Goal: Task Accomplishment & Management: Manage account settings

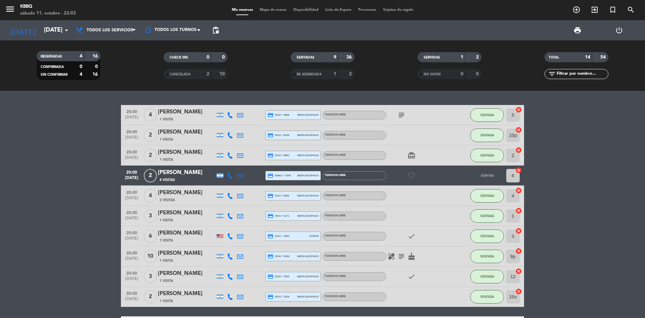
scroll to position [113, 0]
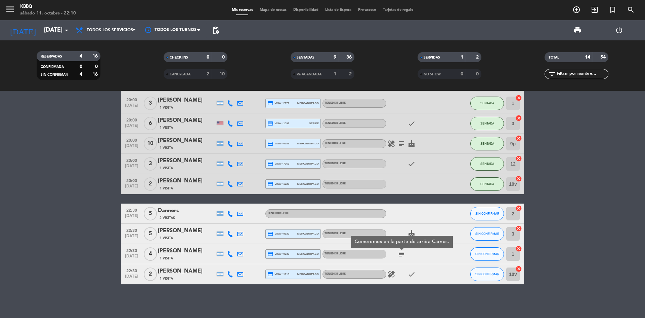
click at [574, 217] on bookings-row "20:00 [DATE] 4 [PERSON_NAME] 1 Visita credit_card visa * 4088 mercadopago Tened…" at bounding box center [322, 138] width 645 height 292
click at [403, 254] on icon "subject" at bounding box center [402, 254] width 8 height 8
click at [391, 273] on icon "healing" at bounding box center [391, 274] width 8 height 8
click at [396, 273] on span "healing Sin gluten" at bounding box center [391, 274] width 10 height 8
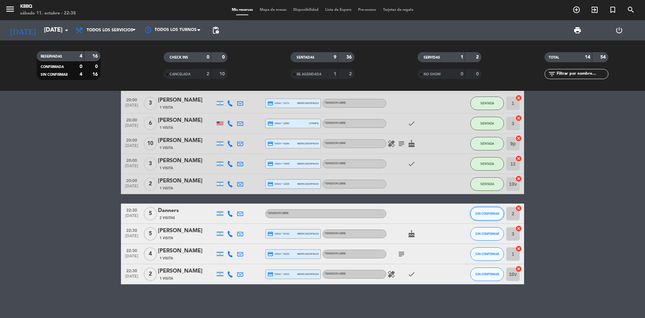
click at [485, 215] on button "SIN CONFIRMAR" at bounding box center [487, 213] width 34 height 13
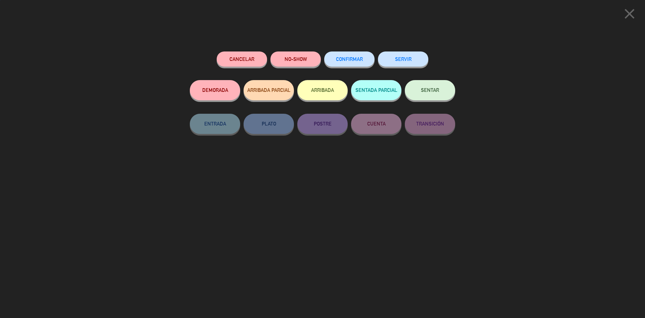
click at [445, 91] on button "SENTAR" at bounding box center [430, 90] width 50 height 20
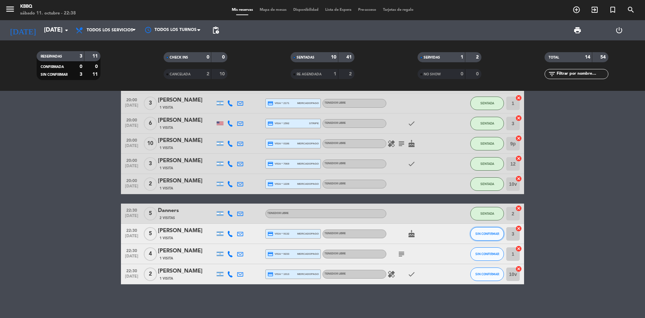
click at [483, 230] on button "SIN CONFIRMAR" at bounding box center [487, 233] width 34 height 13
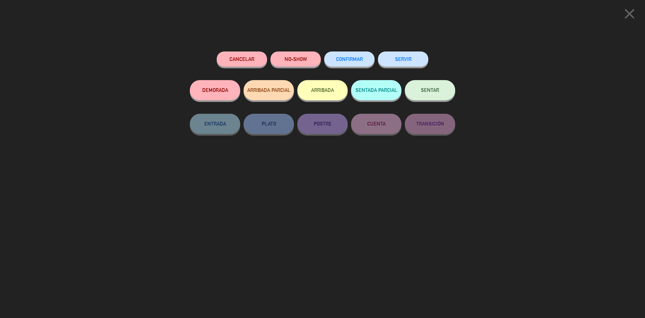
click at [431, 97] on button "SENTAR" at bounding box center [430, 90] width 50 height 20
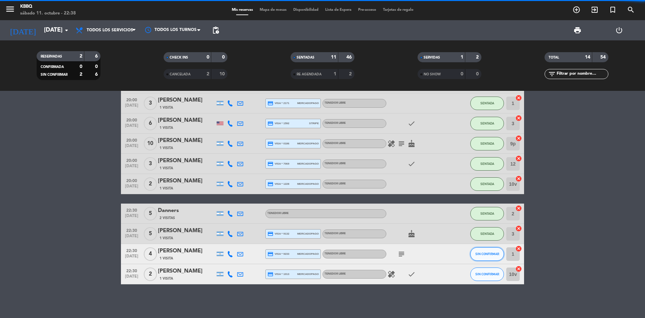
click at [482, 253] on span "SIN CONFIRMAR" at bounding box center [487, 254] width 24 height 4
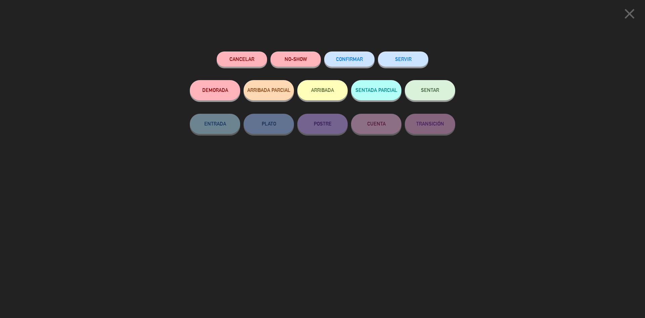
click at [426, 91] on span "SENTAR" at bounding box center [430, 90] width 18 height 6
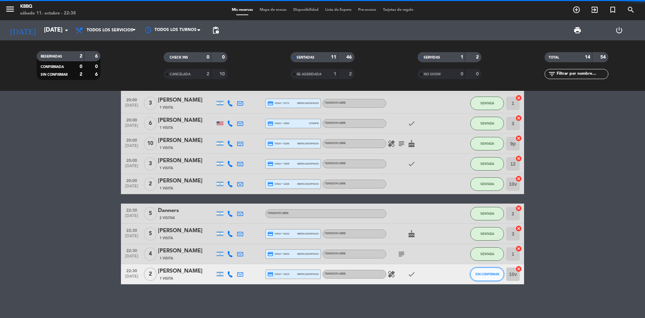
click at [496, 276] on button "SIN CONFIRMAR" at bounding box center [487, 273] width 34 height 13
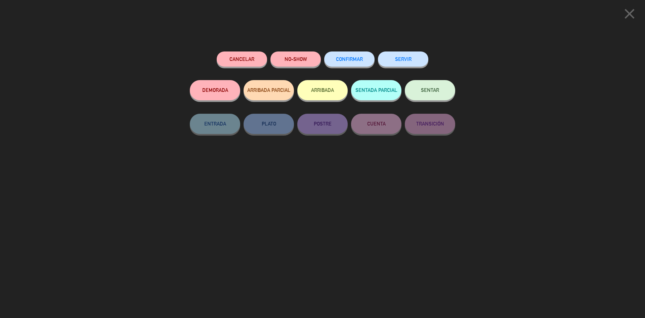
click at [437, 83] on button "SENTAR" at bounding box center [430, 90] width 50 height 20
